Goal: Task Accomplishment & Management: Complete application form

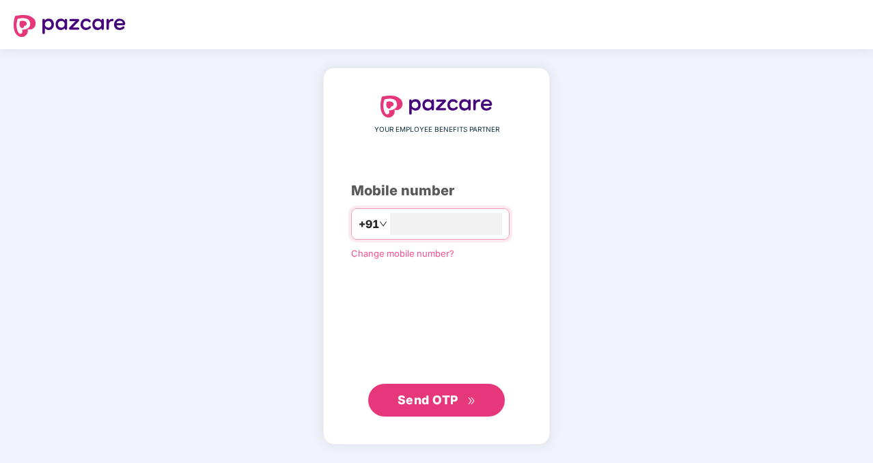
type input "**********"
click at [456, 396] on span "Send OTP" at bounding box center [428, 400] width 61 height 14
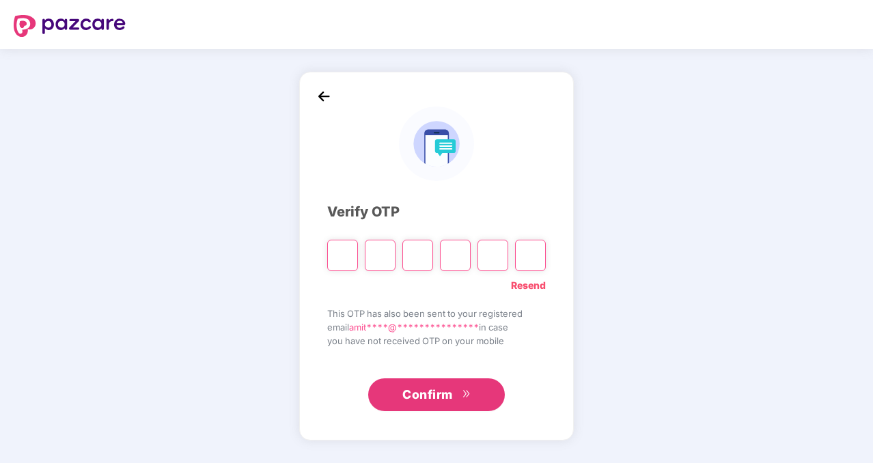
type input "*"
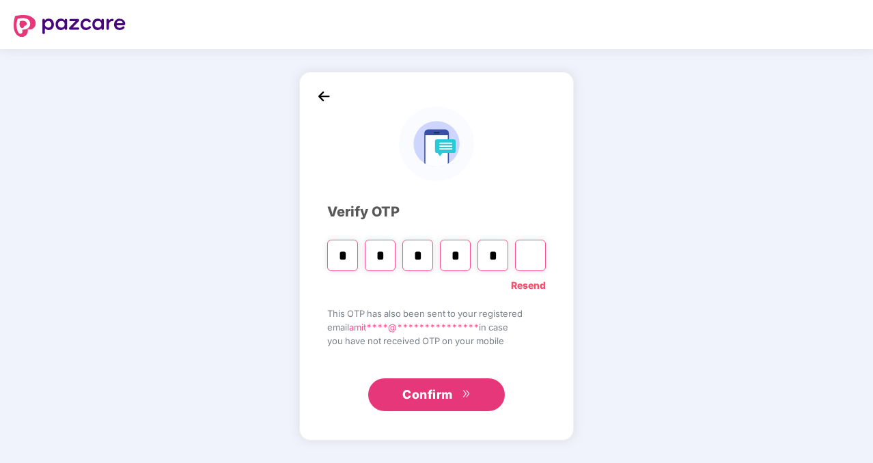
type input "*"
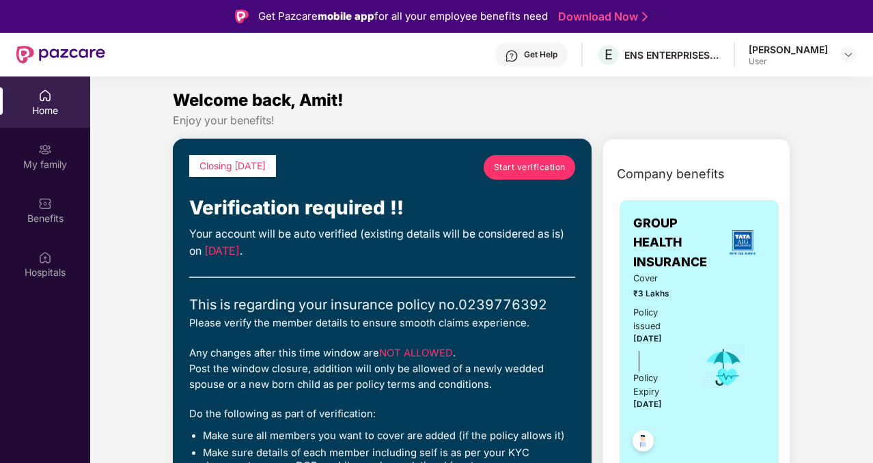
click at [544, 169] on span "Start verification" at bounding box center [530, 167] width 72 height 13
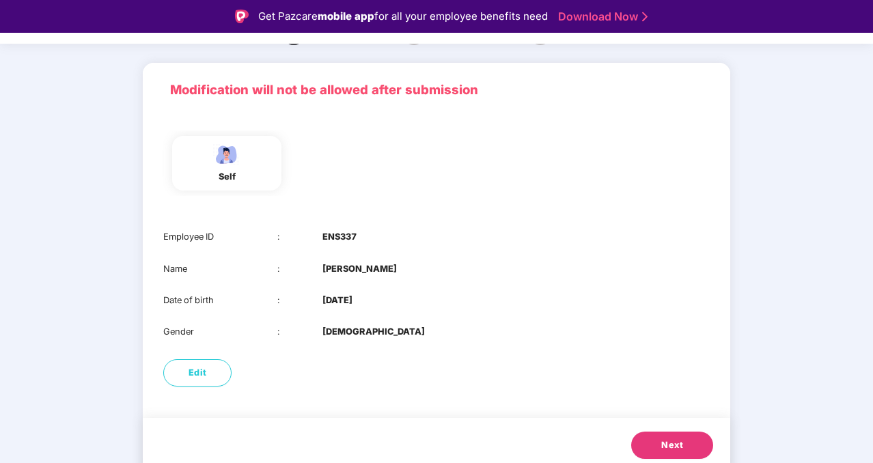
scroll to position [75, 0]
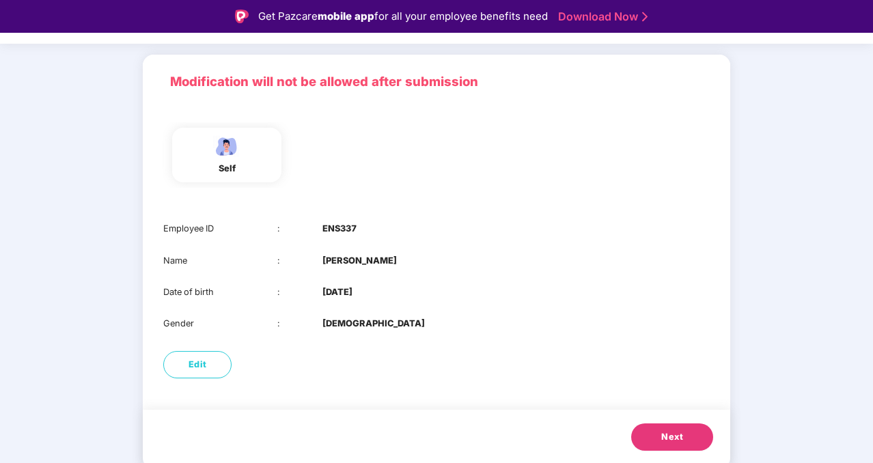
click at [667, 462] on div "Next" at bounding box center [436, 439] width 587 height 59
click at [676, 430] on span "Next" at bounding box center [672, 437] width 22 height 14
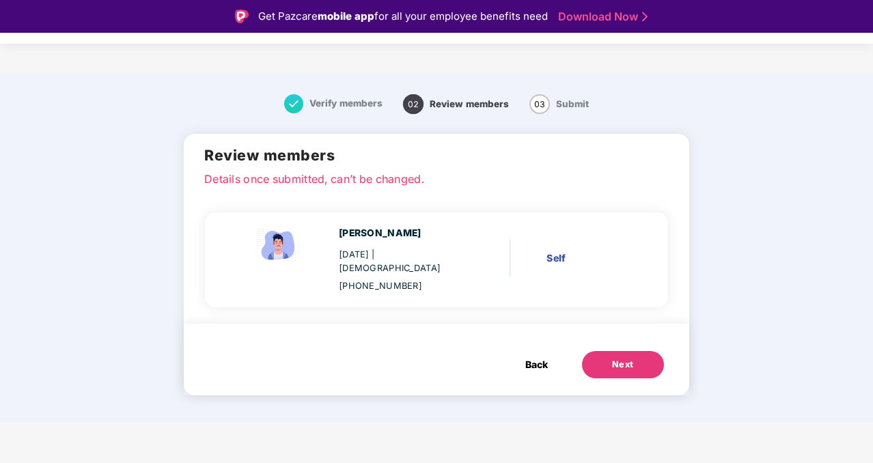
scroll to position [0, 0]
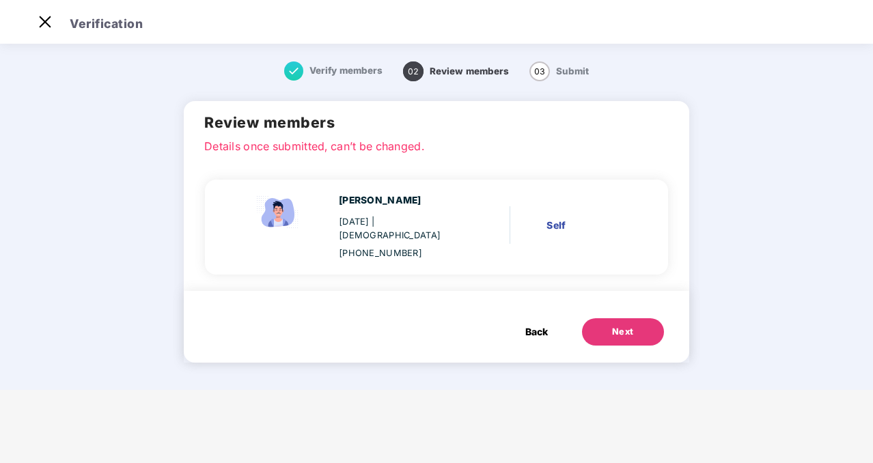
click at [646, 326] on button "Next" at bounding box center [623, 331] width 82 height 27
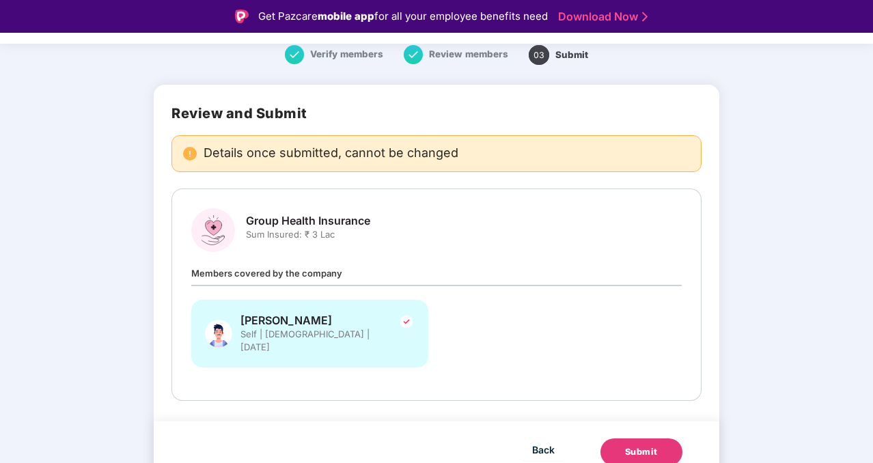
scroll to position [46, 0]
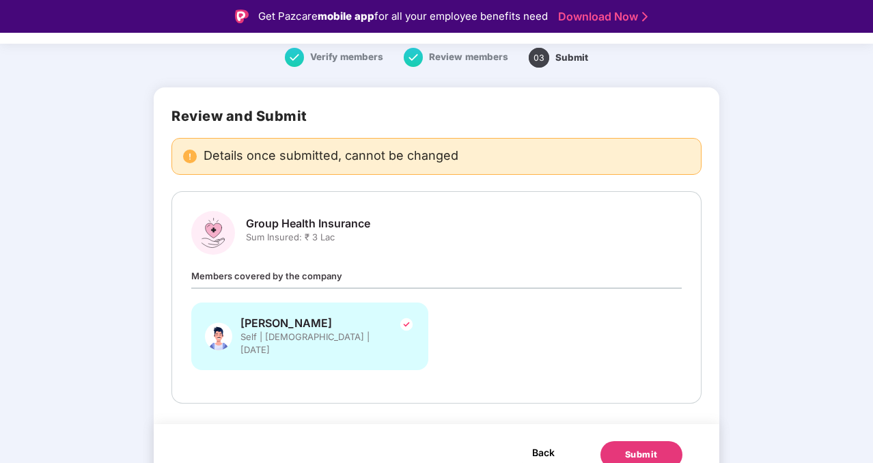
click at [529, 441] on button "Back" at bounding box center [543, 452] width 43 height 22
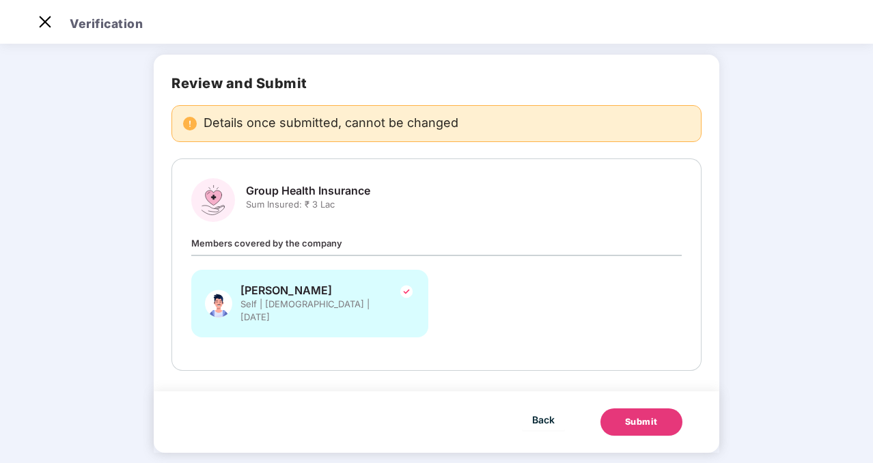
scroll to position [0, 0]
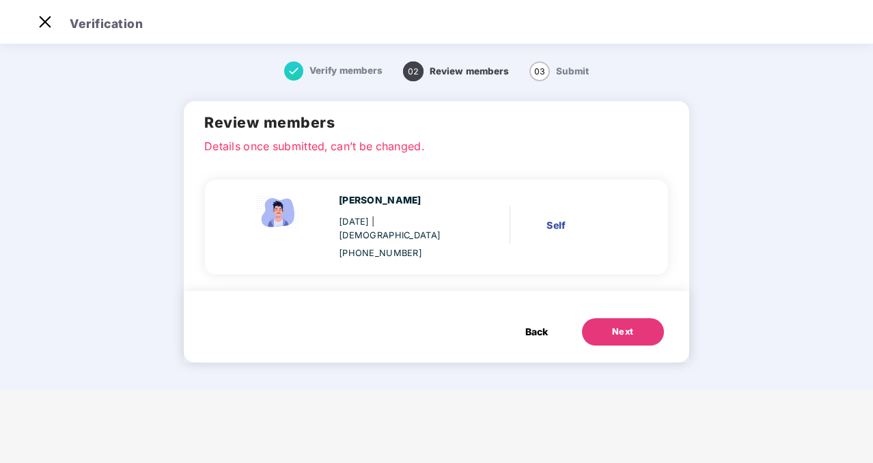
click at [533, 324] on span "Back" at bounding box center [536, 331] width 23 height 15
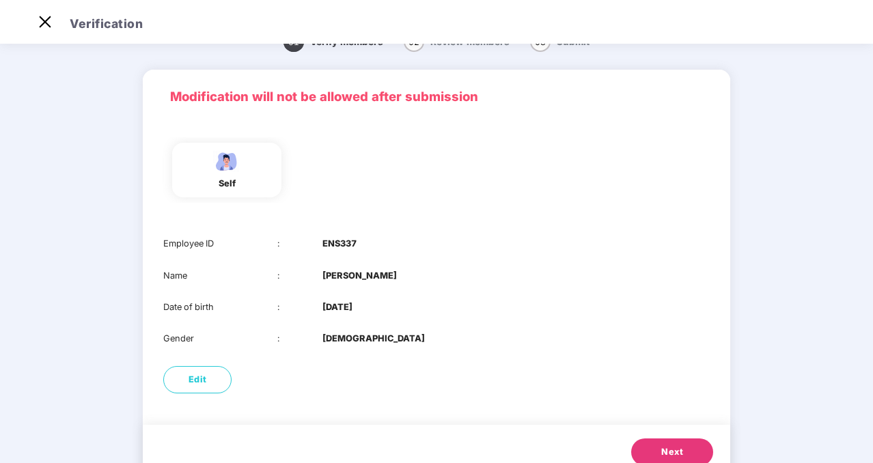
scroll to position [61, 0]
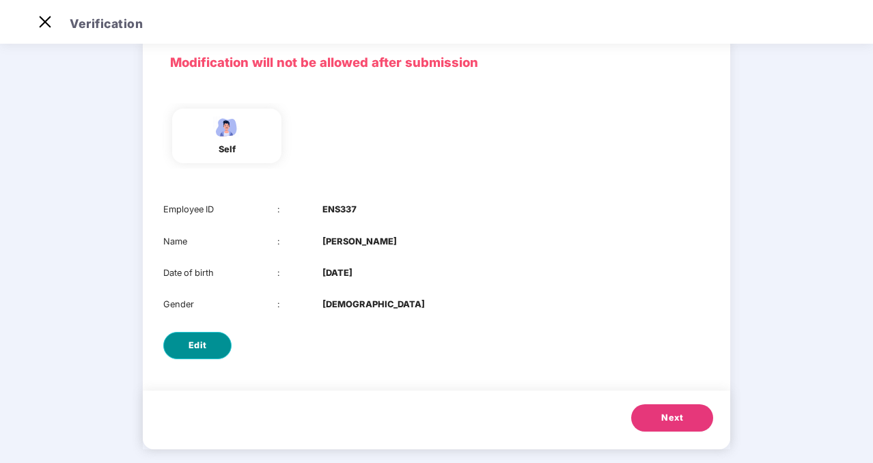
click at [195, 334] on button "Edit" at bounding box center [197, 345] width 68 height 27
select select "****"
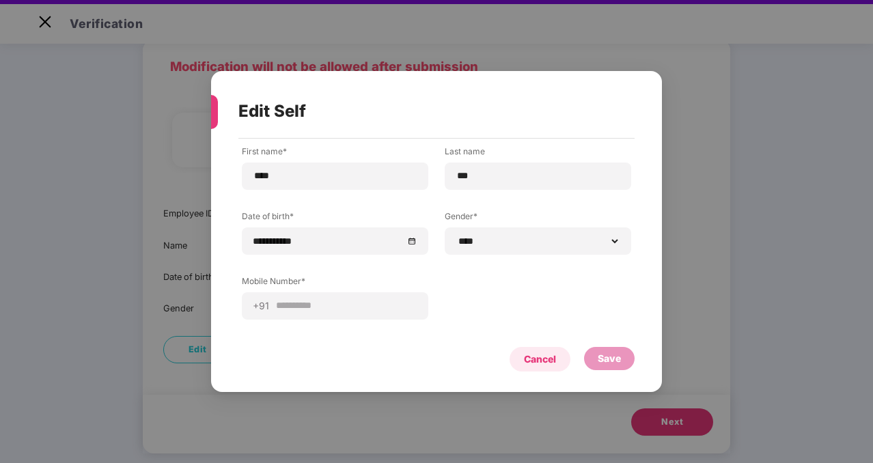
scroll to position [32, 0]
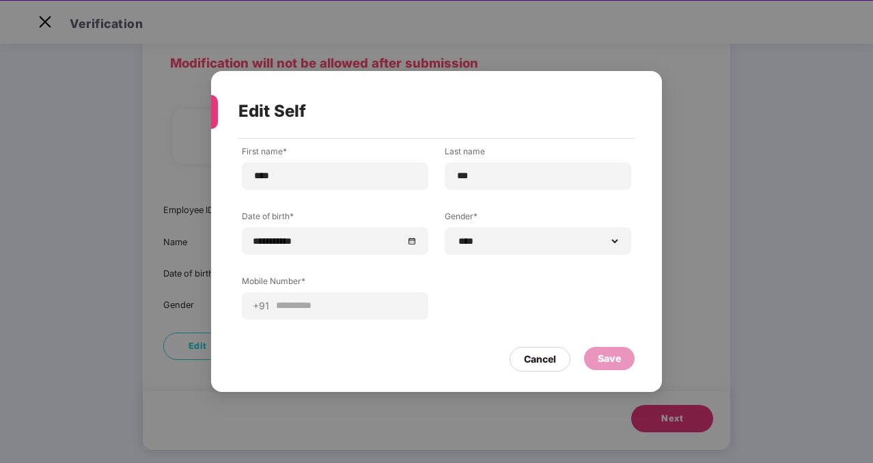
click at [615, 354] on div "Save" at bounding box center [609, 358] width 23 height 15
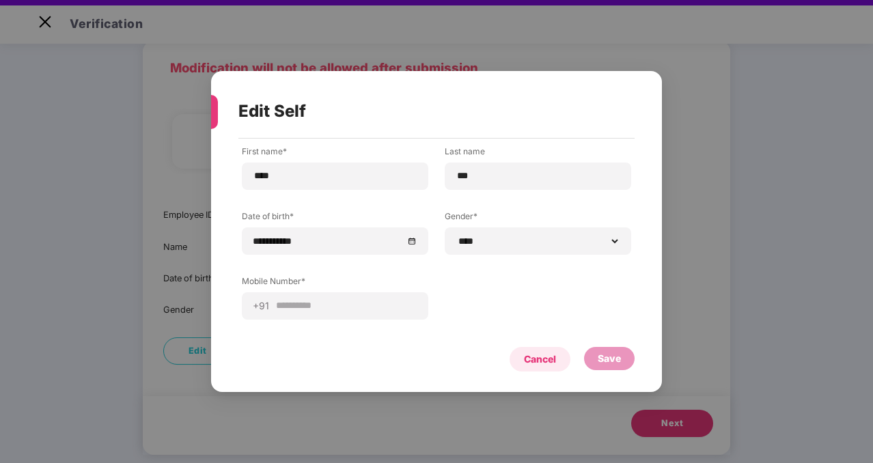
click at [527, 352] on div "Cancel" at bounding box center [540, 359] width 32 height 15
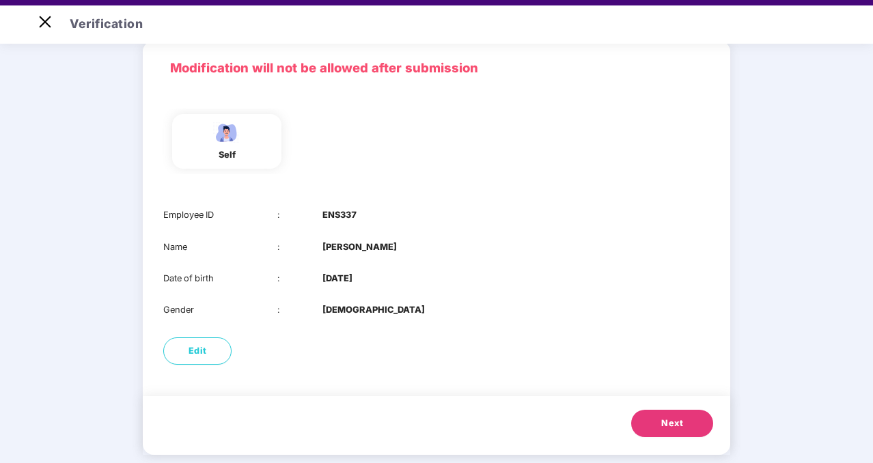
click at [670, 424] on span "Next" at bounding box center [672, 424] width 22 height 14
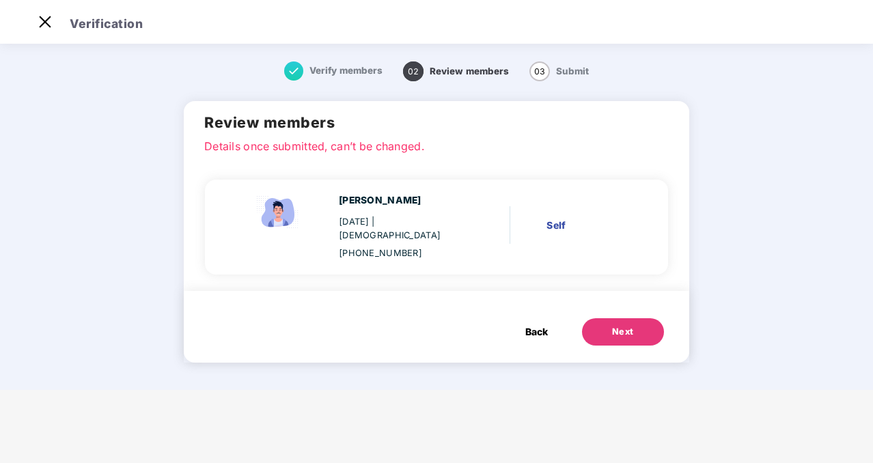
scroll to position [0, 0]
click at [637, 330] on button "Next" at bounding box center [623, 331] width 82 height 27
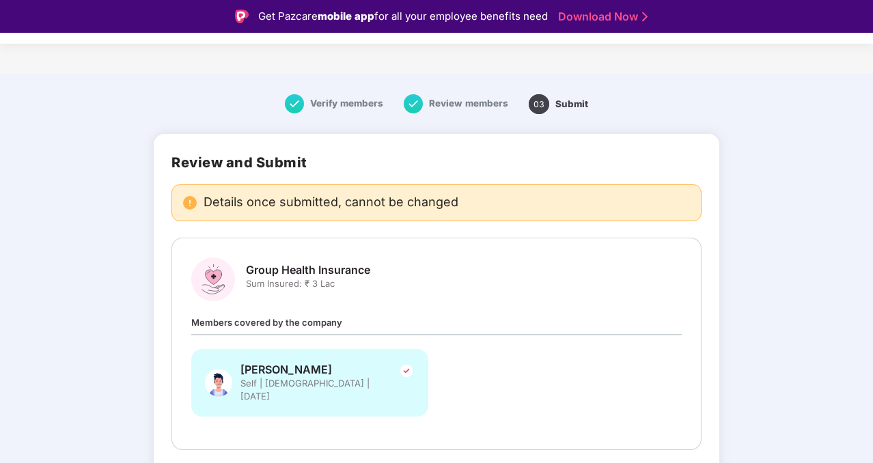
scroll to position [49, 0]
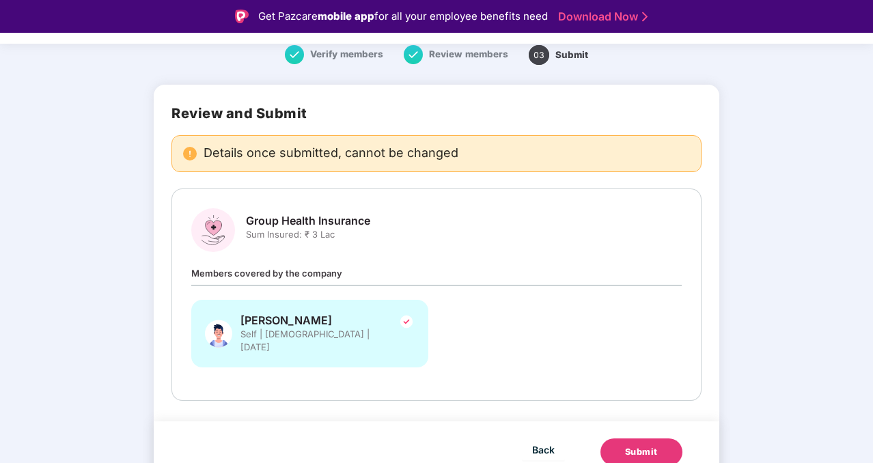
click at [654, 445] on div "Submit" at bounding box center [641, 452] width 33 height 14
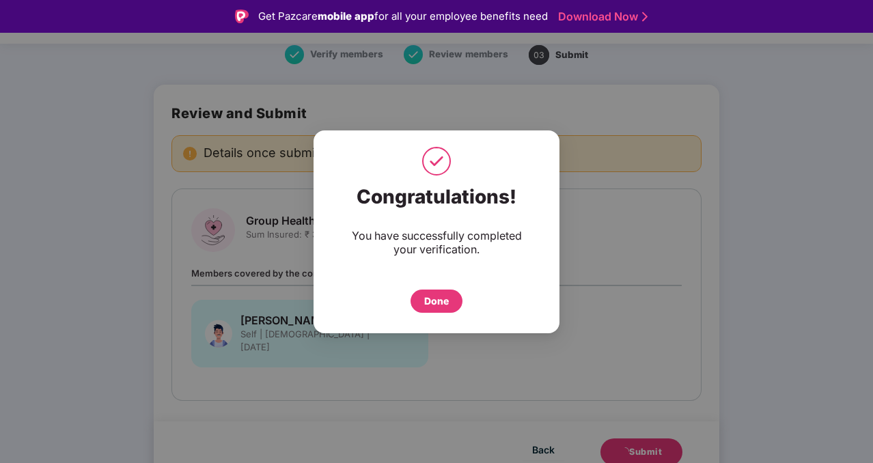
click at [442, 294] on div "Done" at bounding box center [436, 301] width 25 height 15
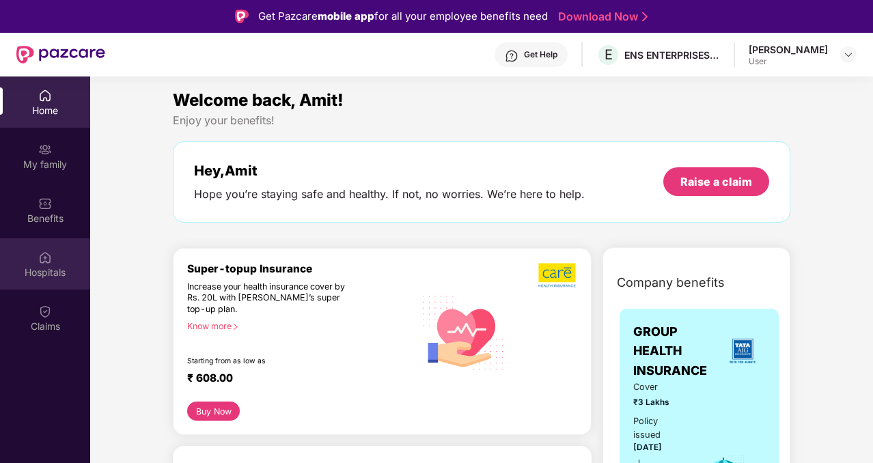
click at [53, 266] on div "Hospitals" at bounding box center [45, 273] width 90 height 14
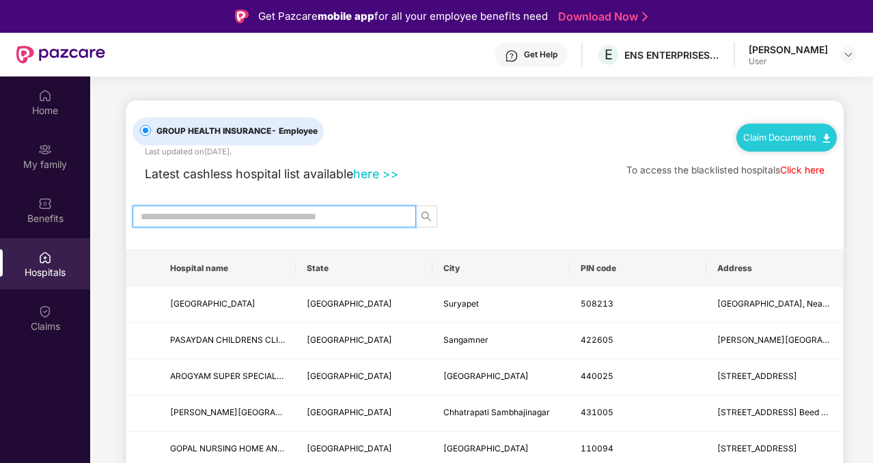
click at [197, 210] on input "text" at bounding box center [269, 216] width 256 height 15
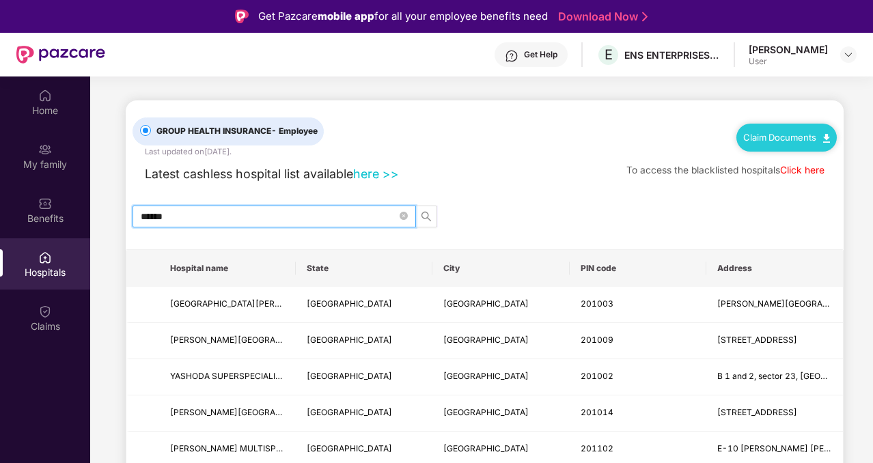
type input "******"
click at [811, 173] on link "Click here" at bounding box center [802, 170] width 44 height 11
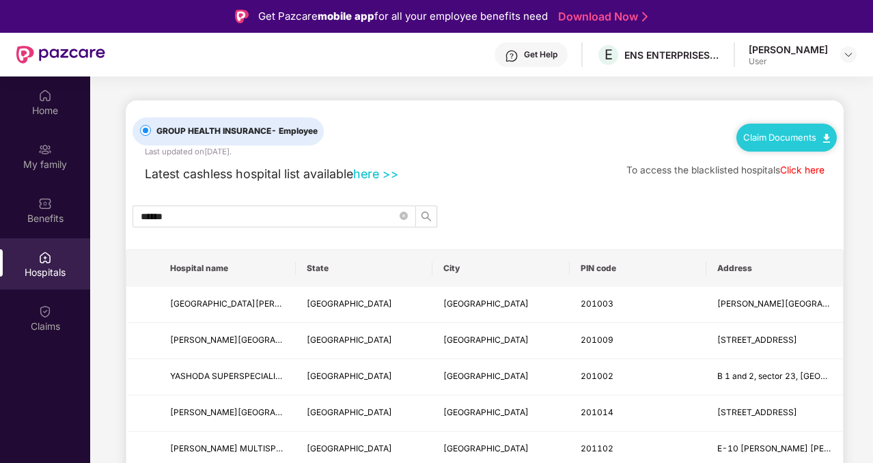
click at [376, 177] on link "here >>" at bounding box center [376, 174] width 46 height 14
click at [51, 208] on img at bounding box center [45, 204] width 14 height 14
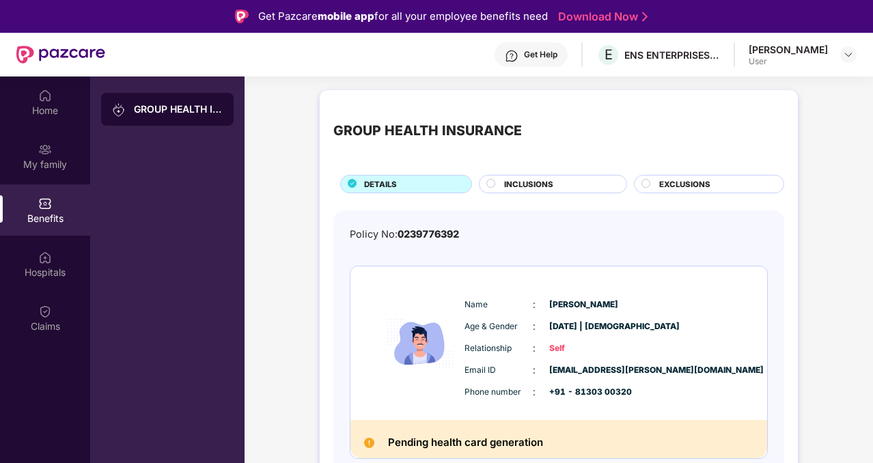
click at [510, 180] on span "INCLUSIONS" at bounding box center [528, 184] width 49 height 12
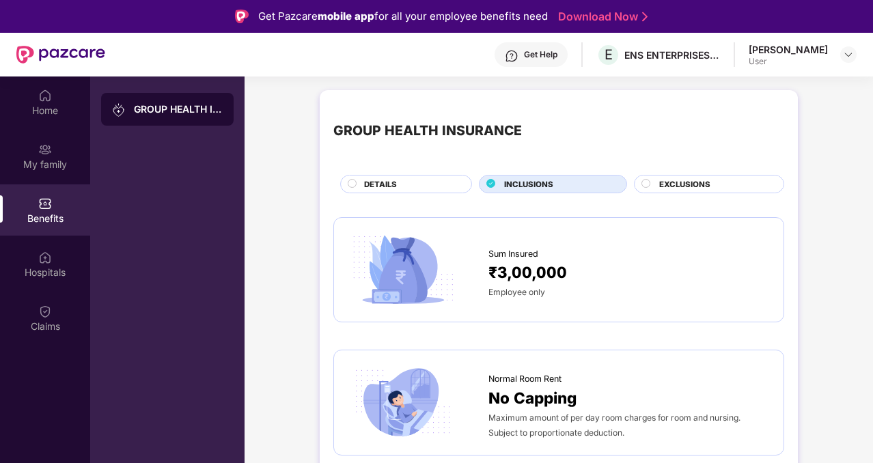
click at [668, 178] on span "EXCLUSIONS" at bounding box center [684, 184] width 51 height 12
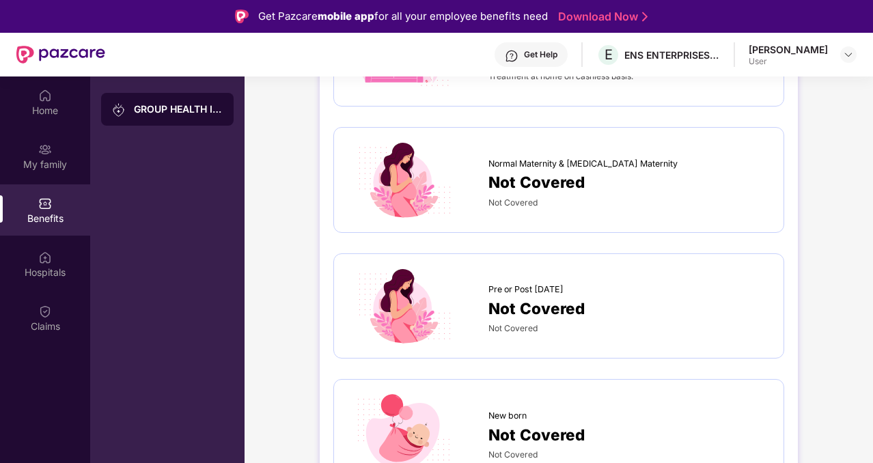
click at [803, 51] on div "[PERSON_NAME]" at bounding box center [788, 49] width 79 height 13
click at [31, 119] on div "Home" at bounding box center [45, 101] width 90 height 51
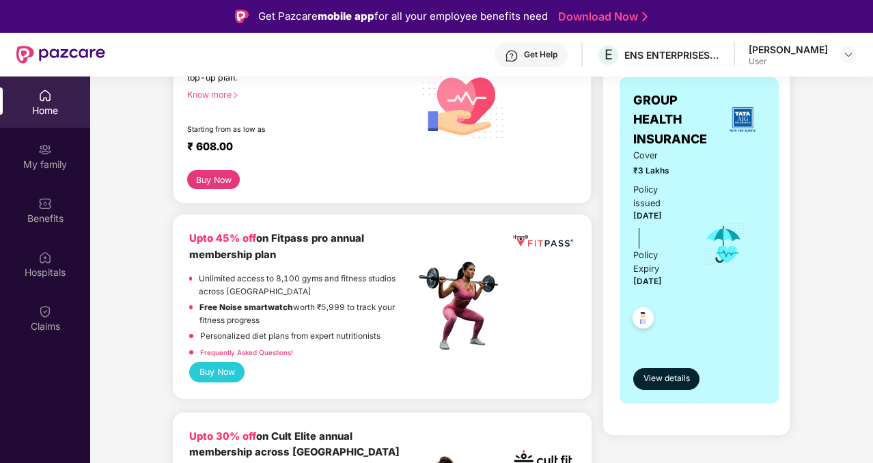
scroll to position [233, 0]
